Goal: Transaction & Acquisition: Purchase product/service

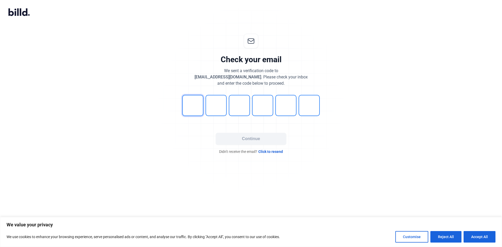
click at [193, 104] on input "tel" at bounding box center [192, 105] width 21 height 21
type input "2"
type input "3"
type input "9"
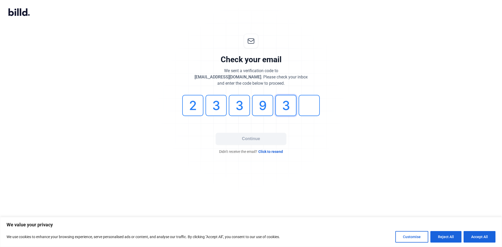
type input "3"
type input "0"
click at [256, 140] on button "Continue" at bounding box center [251, 139] width 71 height 12
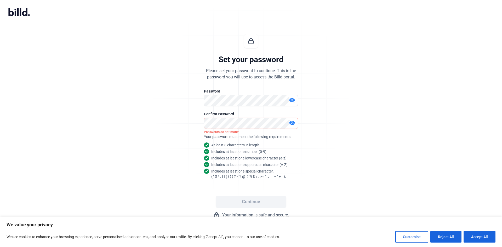
click at [417, 165] on div "Set your password Please set your password to continue. This is the password yo…" at bounding box center [251, 125] width 502 height 201
click at [294, 99] on mat-icon "visibility_off" at bounding box center [292, 100] width 6 height 6
click at [292, 123] on mat-icon "visibility_off" at bounding box center [292, 123] width 6 height 6
click at [266, 203] on button "Continue" at bounding box center [251, 202] width 71 height 12
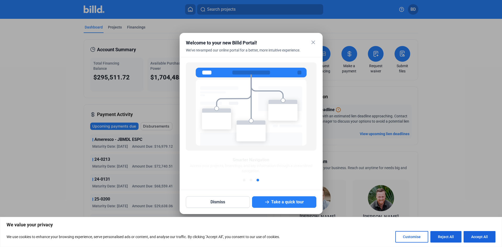
click at [311, 42] on mat-icon "close" at bounding box center [313, 42] width 6 height 6
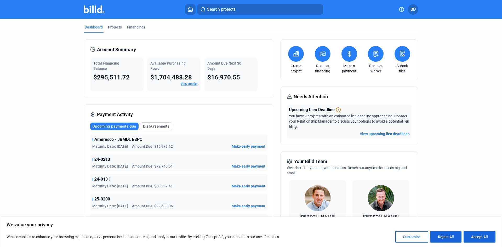
click at [321, 53] on icon at bounding box center [323, 54] width 5 height 4
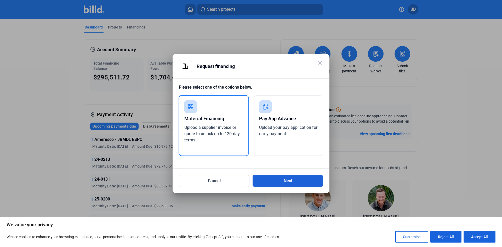
click at [277, 184] on button "Next" at bounding box center [288, 181] width 71 height 12
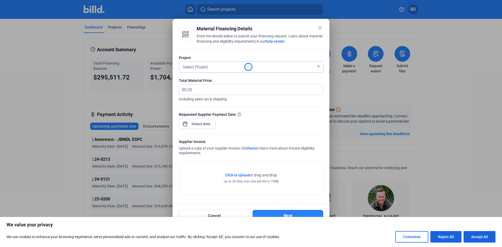
click at [211, 65] on div "Select Project" at bounding box center [249, 66] width 134 height 7
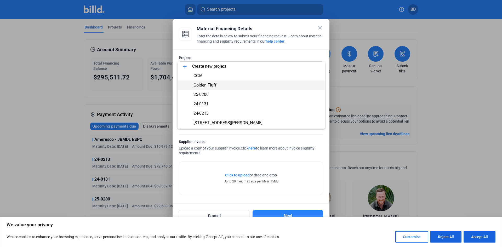
click at [209, 87] on span "Golden Fluff" at bounding box center [205, 85] width 23 height 5
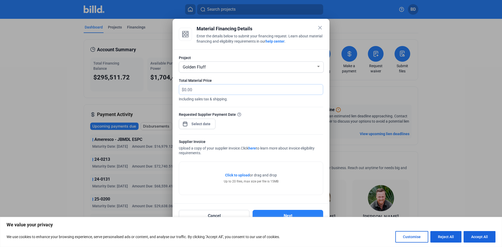
click at [219, 89] on input "text" at bounding box center [250, 90] width 133 height 10
click at [251, 87] on input "text" at bounding box center [250, 90] width 133 height 10
type input "51,087.21"
click at [197, 125] on div "close Material Financing Details Enter the details below to submit your financi…" at bounding box center [251, 123] width 502 height 247
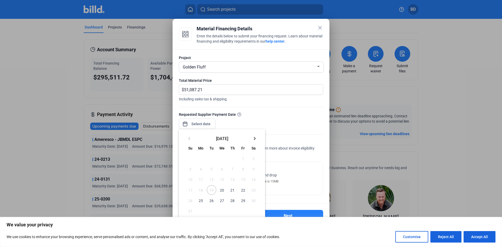
click at [242, 190] on span "22" at bounding box center [242, 189] width 9 height 9
click at [244, 191] on span "22" at bounding box center [242, 189] width 9 height 9
click at [296, 116] on div at bounding box center [251, 123] width 502 height 247
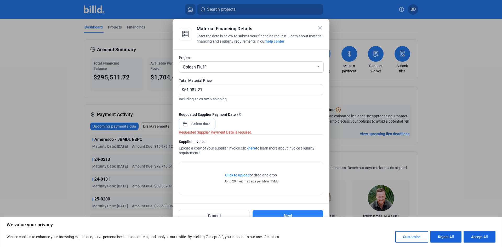
click at [202, 125] on input at bounding box center [201, 124] width 23 height 6
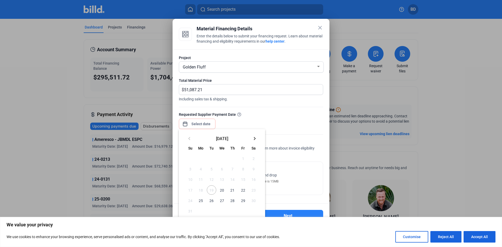
click at [245, 190] on span "22" at bounding box center [242, 189] width 9 height 9
click at [445, 237] on button "Reject All" at bounding box center [446, 237] width 31 height 12
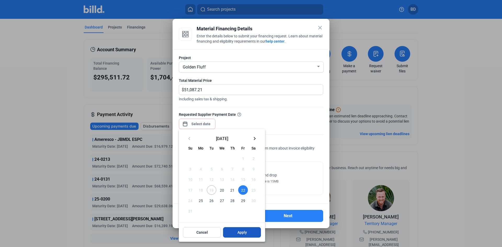
click at [249, 230] on button "Apply" at bounding box center [242, 232] width 38 height 10
click at [240, 190] on span "22" at bounding box center [242, 189] width 9 height 9
click at [246, 234] on span "Apply" at bounding box center [242, 232] width 9 height 5
click at [244, 235] on span "Apply" at bounding box center [242, 232] width 9 height 5
click at [242, 233] on span "Apply" at bounding box center [242, 232] width 9 height 5
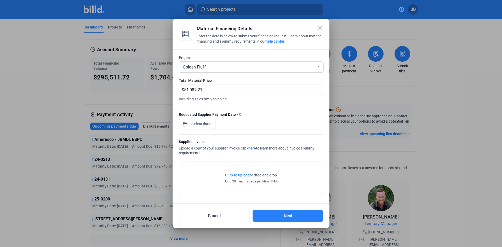
click at [252, 124] on div "Requested Supplier Payment Date" at bounding box center [251, 123] width 144 height 23
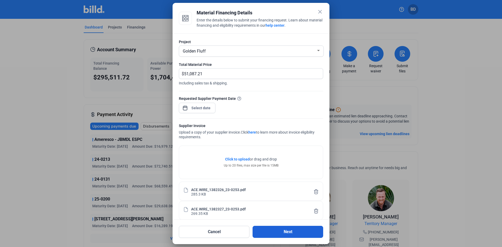
click at [286, 234] on button "Next" at bounding box center [288, 232] width 71 height 12
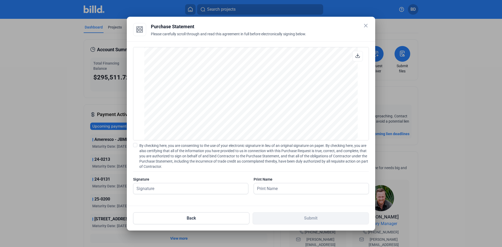
scroll to position [2355, 0]
click at [134, 147] on span at bounding box center [135, 145] width 4 height 4
click at [0, 0] on input "By checking here, you are consenting to the use of your electronic signature in…" at bounding box center [0, 0] width 0 height 0
click at [155, 186] on input "text" at bounding box center [187, 188] width 109 height 11
type input "[PERSON_NAME]"
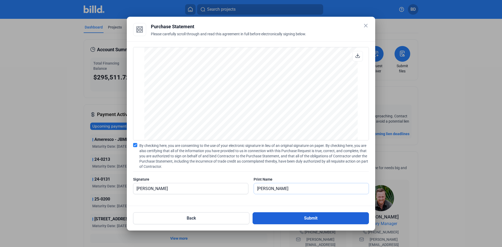
type input "[PERSON_NAME]"
click at [339, 220] on button "Submit" at bounding box center [311, 218] width 116 height 12
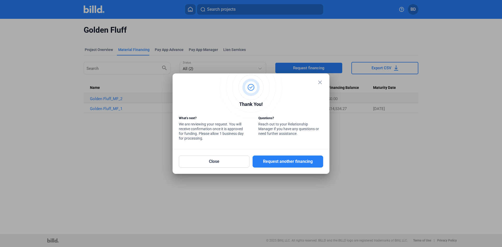
click at [322, 81] on mat-icon "close" at bounding box center [320, 82] width 6 height 6
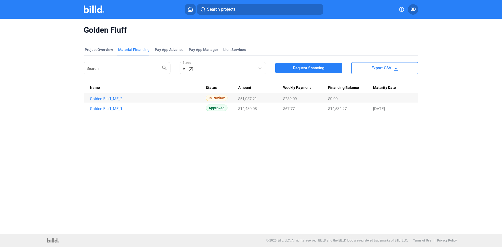
click at [93, 9] on img at bounding box center [94, 9] width 21 height 8
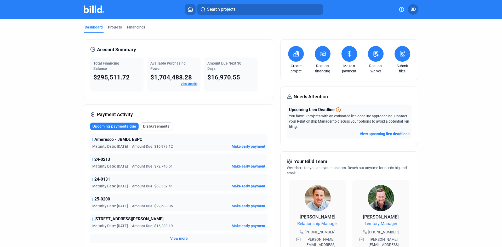
click at [322, 55] on icon at bounding box center [323, 54] width 7 height 6
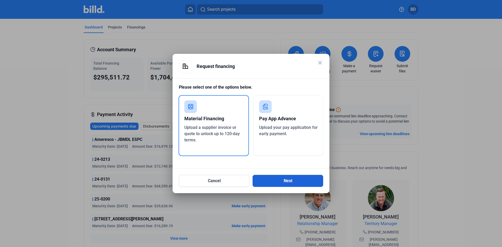
click at [279, 181] on button "Next" at bounding box center [288, 181] width 71 height 12
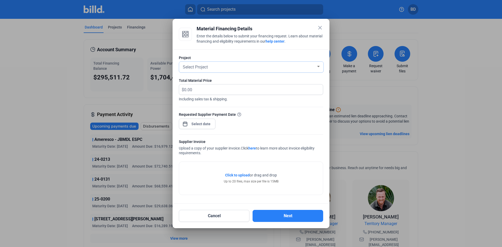
click at [228, 66] on div "Select Project" at bounding box center [249, 66] width 134 height 7
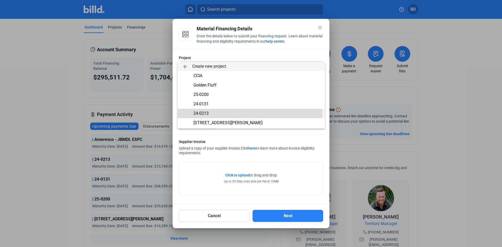
click at [206, 113] on span "24-0213" at bounding box center [201, 113] width 15 height 5
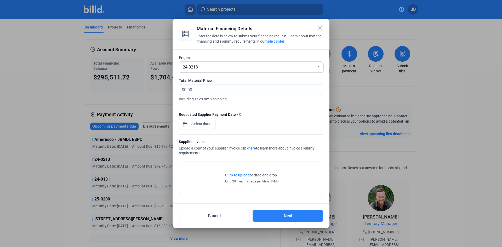
click at [215, 88] on input "text" at bounding box center [250, 90] width 133 height 10
type input "3,250"
click at [184, 123] on span "Open calendar" at bounding box center [185, 121] width 13 height 13
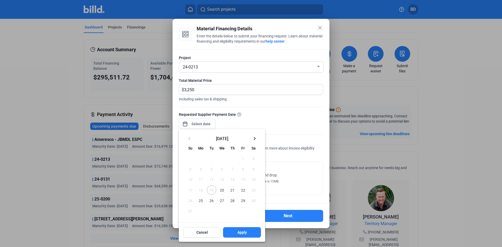
click at [243, 190] on span "22" at bounding box center [242, 189] width 9 height 9
click at [244, 229] on button "Apply" at bounding box center [242, 232] width 38 height 10
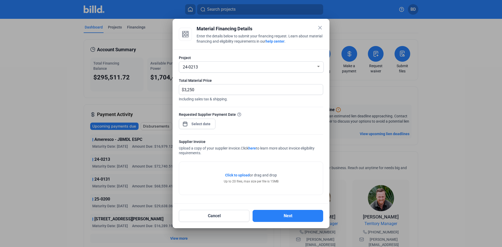
click at [276, 127] on div "Requested Supplier Payment Date" at bounding box center [251, 123] width 144 height 23
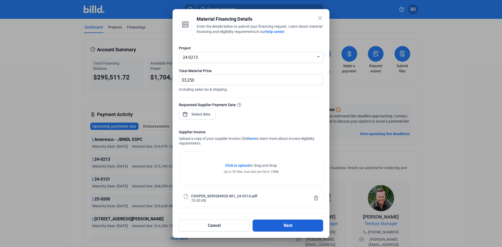
click at [287, 228] on button "Next" at bounding box center [288, 226] width 71 height 12
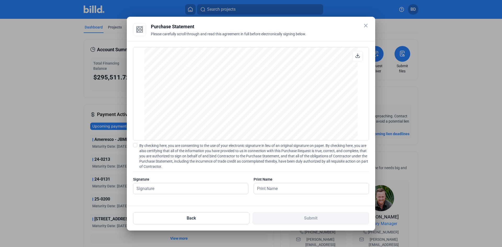
scroll to position [434, 0]
click at [135, 145] on span at bounding box center [135, 145] width 4 height 4
click at [0, 0] on input "By checking here, you are consenting to the use of your electronic signature in…" at bounding box center [0, 0] width 0 height 0
click at [158, 190] on input "text" at bounding box center [187, 188] width 109 height 11
type input "[PERSON_NAME]"
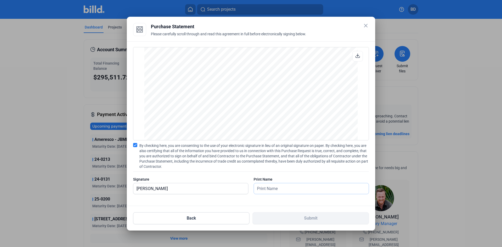
click at [295, 189] on input "text" at bounding box center [308, 188] width 109 height 11
type input "[PERSON_NAME]"
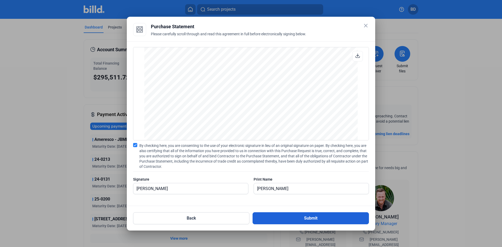
click at [307, 218] on button "Submit" at bounding box center [311, 218] width 116 height 12
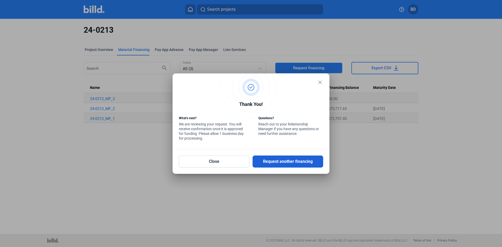
click at [285, 165] on button "Request another financing" at bounding box center [288, 162] width 71 height 12
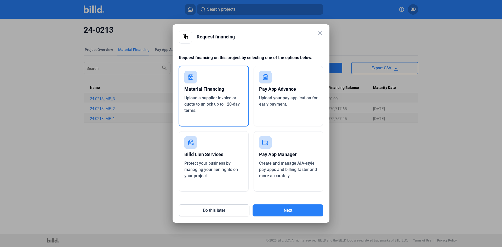
click at [210, 92] on div "Material Financing" at bounding box center [213, 89] width 59 height 12
click at [301, 213] on button "Next" at bounding box center [288, 211] width 71 height 12
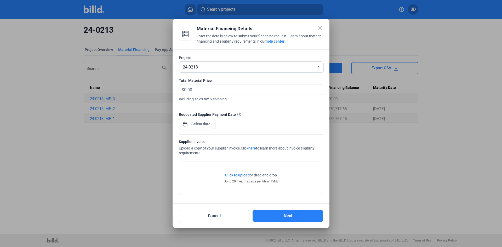
click at [251, 68] on div "24-0213" at bounding box center [249, 66] width 134 height 7
click at [299, 49] on div at bounding box center [251, 123] width 502 height 247
click at [308, 67] on div "24-0213" at bounding box center [249, 66] width 134 height 7
click at [321, 29] on div at bounding box center [251, 123] width 502 height 247
click at [321, 26] on mat-icon "close" at bounding box center [320, 28] width 6 height 6
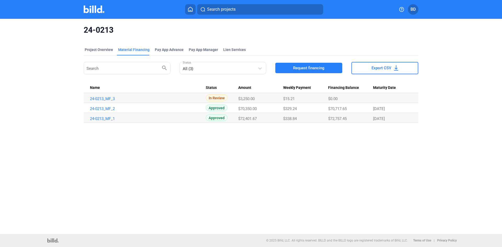
click at [100, 9] on img at bounding box center [94, 9] width 21 height 8
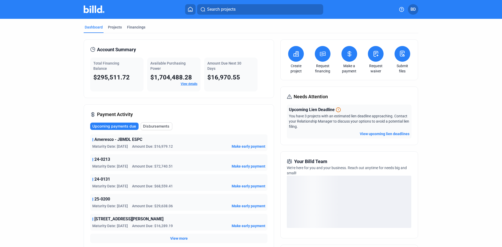
click at [324, 59] on button at bounding box center [323, 54] width 16 height 16
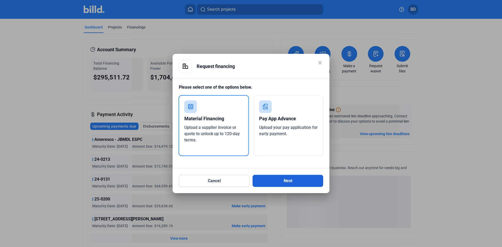
click at [289, 182] on button "Next" at bounding box center [288, 181] width 71 height 12
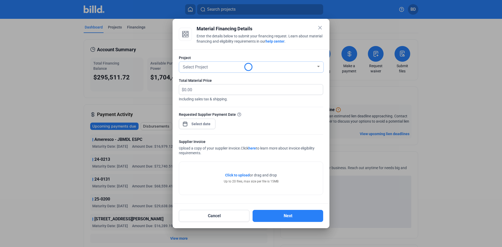
click at [267, 69] on div "Select Project" at bounding box center [249, 66] width 134 height 7
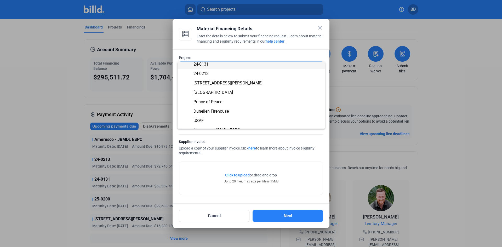
scroll to position [46, 0]
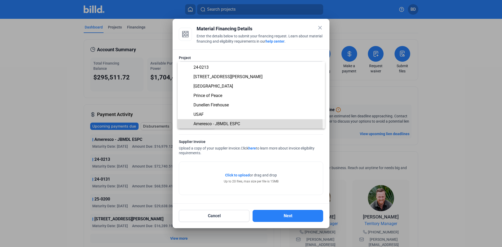
click at [216, 125] on span "Ameresco - JBMDL ESPC" at bounding box center [217, 123] width 47 height 5
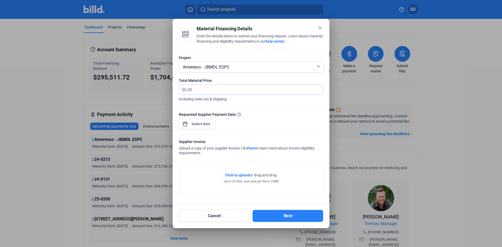
click at [214, 93] on input "text" at bounding box center [250, 90] width 133 height 10
type input "2,772"
click at [184, 123] on span "Open calendar" at bounding box center [185, 121] width 13 height 13
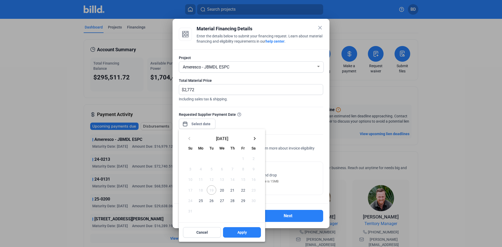
click at [242, 191] on span "22" at bounding box center [242, 189] width 9 height 9
click at [250, 232] on button "Apply" at bounding box center [242, 232] width 38 height 10
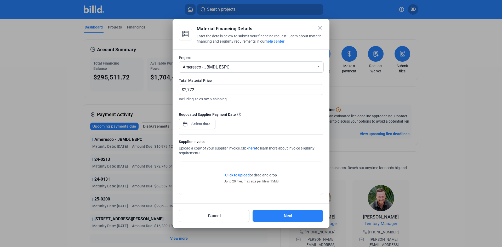
click at [292, 123] on div "Requested Supplier Payment Date" at bounding box center [251, 123] width 144 height 23
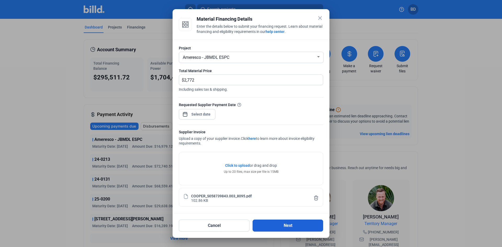
click at [277, 227] on button "Next" at bounding box center [288, 226] width 71 height 12
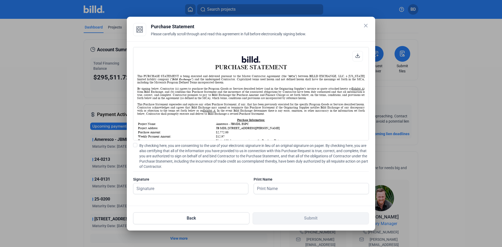
scroll to position [0, 0]
click at [136, 147] on span at bounding box center [135, 145] width 4 height 4
click at [0, 0] on input "By checking here, you are consenting to the use of your electronic signature in…" at bounding box center [0, 0] width 0 height 0
click at [162, 188] on input "text" at bounding box center [190, 188] width 115 height 11
type input "[PERSON_NAME]"
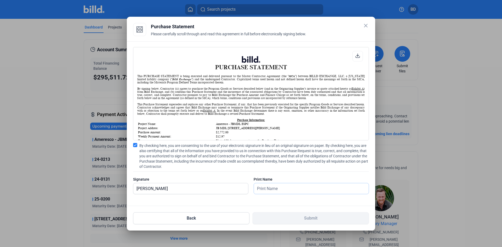
click at [270, 189] on input "text" at bounding box center [308, 188] width 109 height 11
type input "[PERSON_NAME]"
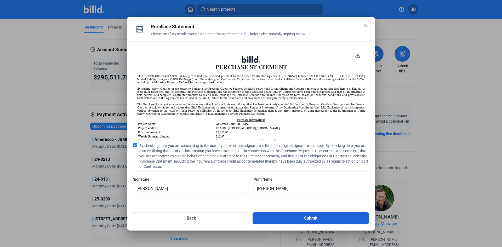
click at [296, 222] on button "Submit" at bounding box center [311, 218] width 116 height 12
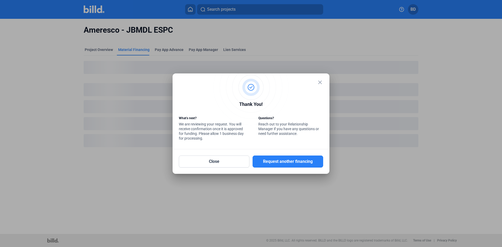
click at [318, 83] on mat-icon "close" at bounding box center [320, 82] width 6 height 6
